Goal: Check status: Check status

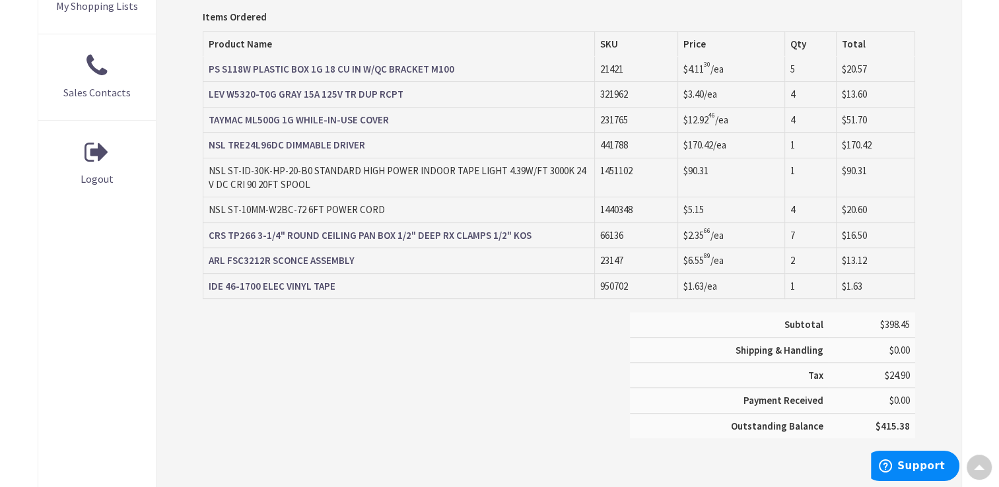
type input "[GEOGRAPHIC_DATA], [GEOGRAPHIC_DATA]"
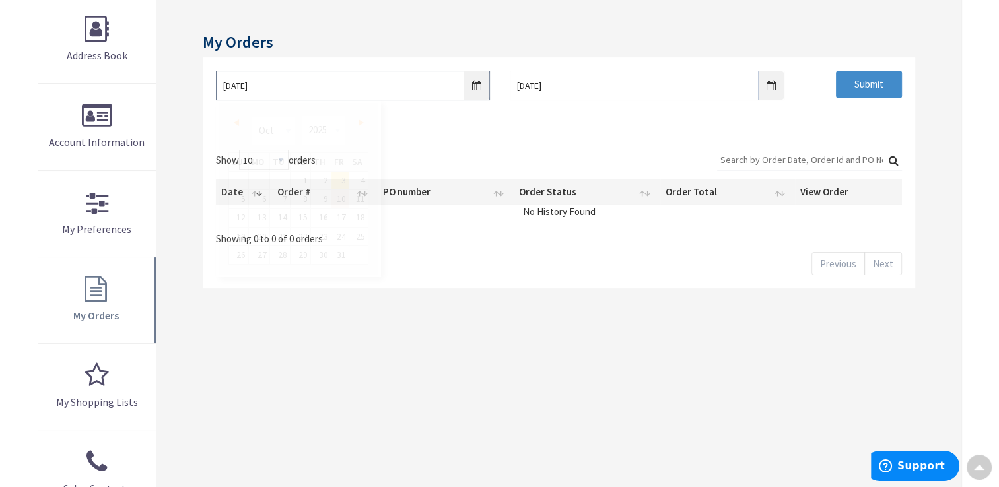
click at [474, 83] on input "10/3/2025" at bounding box center [353, 86] width 274 height 30
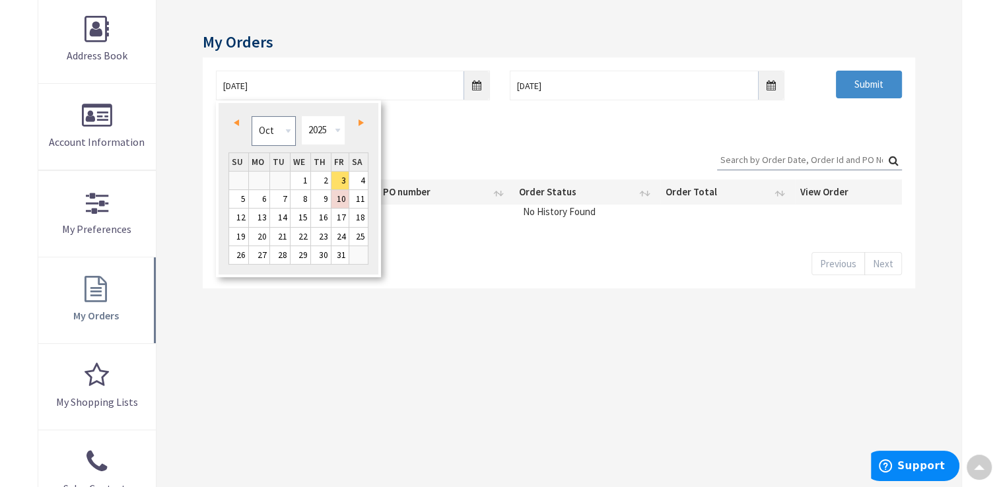
click at [289, 134] on select "Jan Feb Mar Apr May Jun Jul Aug Sep Oct Nov Dec" at bounding box center [274, 131] width 44 height 30
click at [257, 242] on link "22" at bounding box center [259, 237] width 20 height 18
type input "09/22/2025"
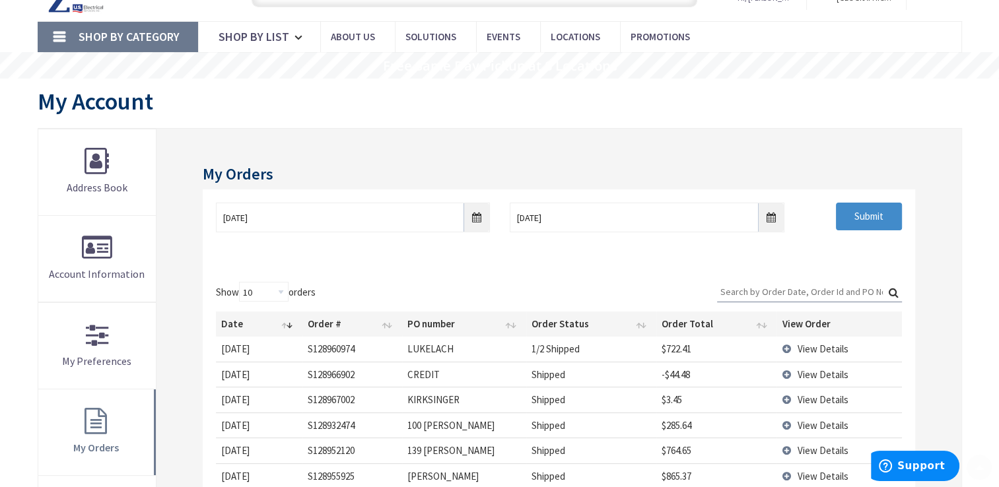
scroll to position [132, 0]
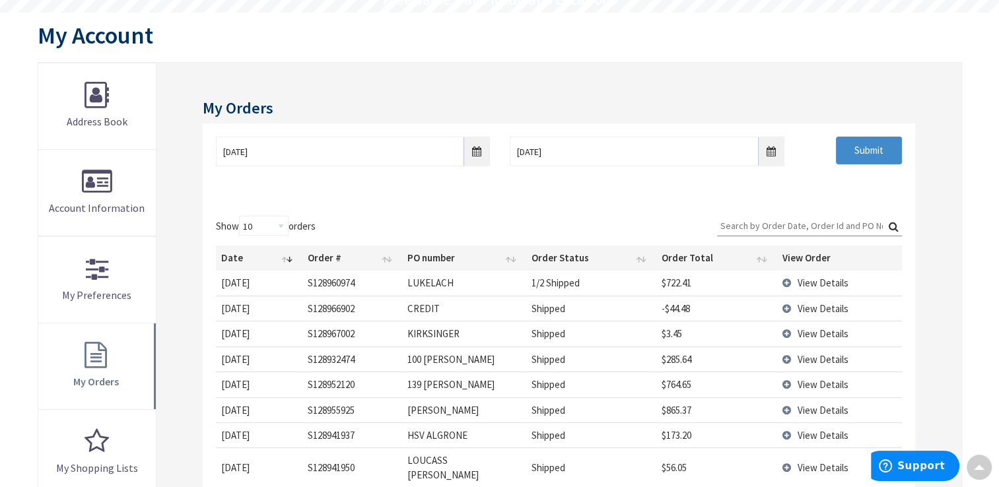
click at [803, 285] on span "View Details" at bounding box center [822, 283] width 51 height 13
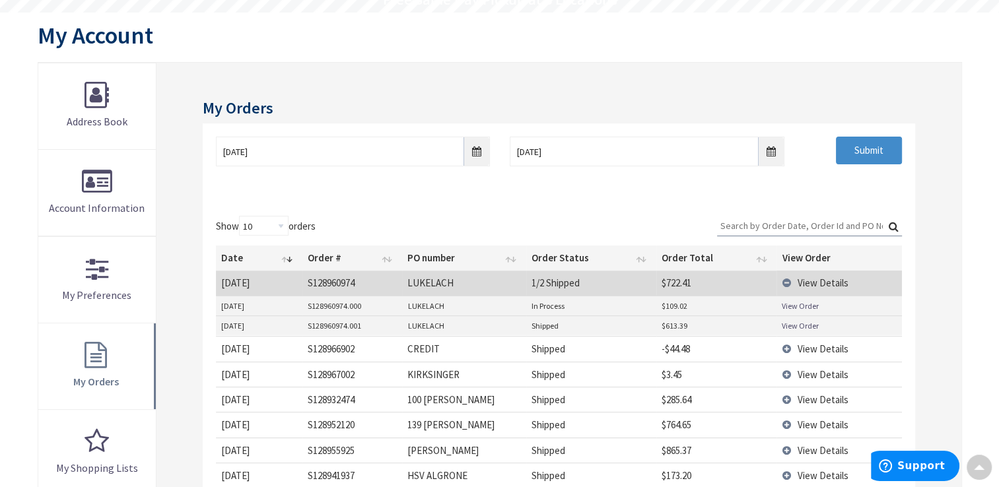
click at [799, 326] on link "View Order" at bounding box center [800, 325] width 37 height 11
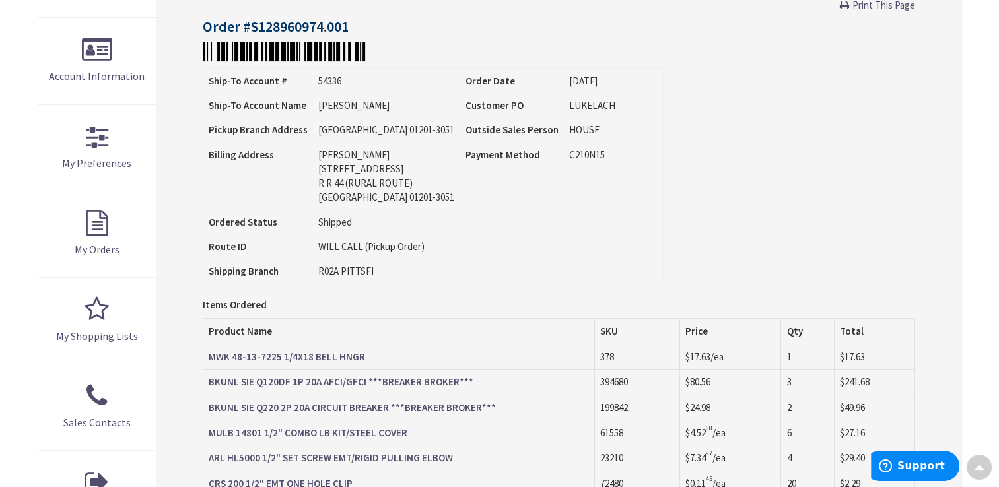
scroll to position [198, 0]
